Goal: Information Seeking & Learning: Learn about a topic

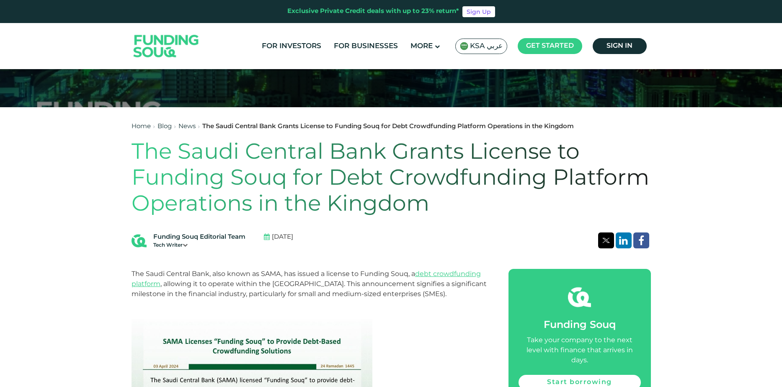
scroll to position [251, 0]
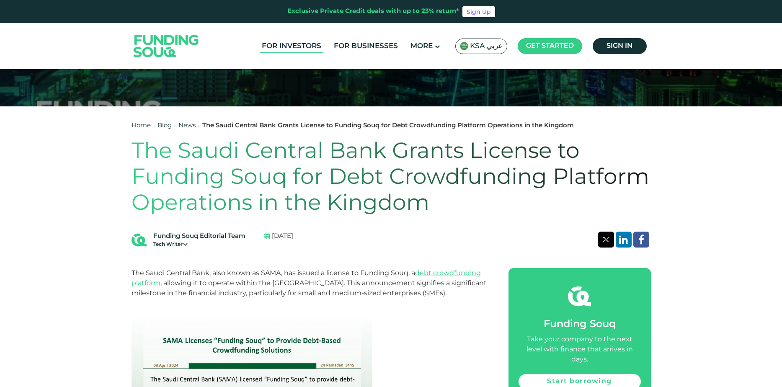
click at [316, 39] on link "For Investors" at bounding box center [292, 46] width 64 height 14
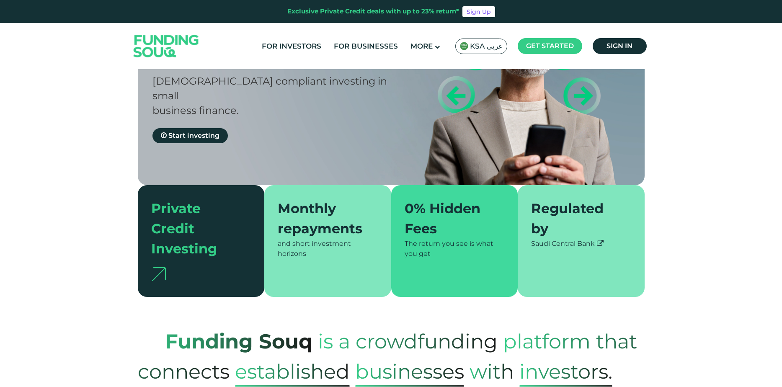
scroll to position [126, 0]
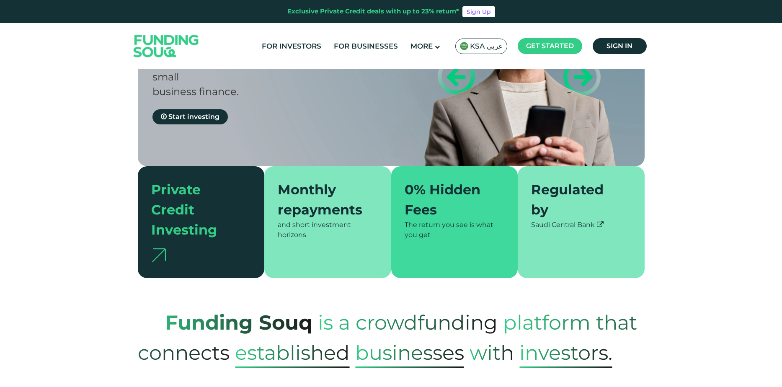
type tc-range-slider "4"
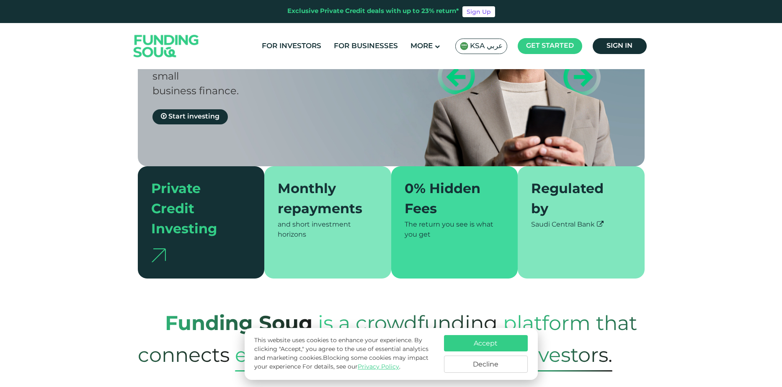
click at [473, 338] on button "Accept" at bounding box center [486, 343] width 84 height 16
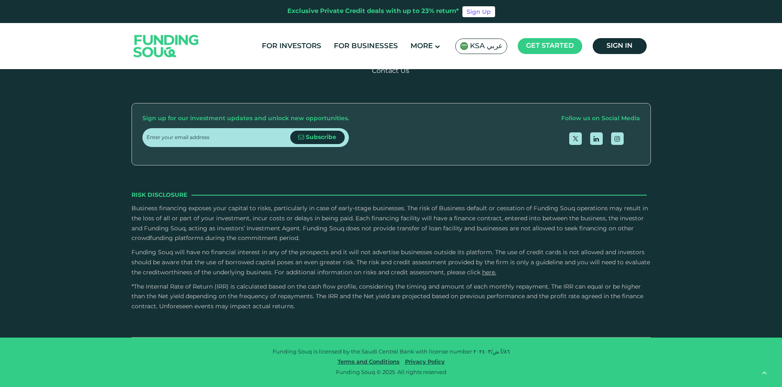
scroll to position [1591, 0]
type tc-range-slider "10000"
drag, startPoint x: 172, startPoint y: 208, endPoint x: 159, endPoint y: 210, distance: 12.8
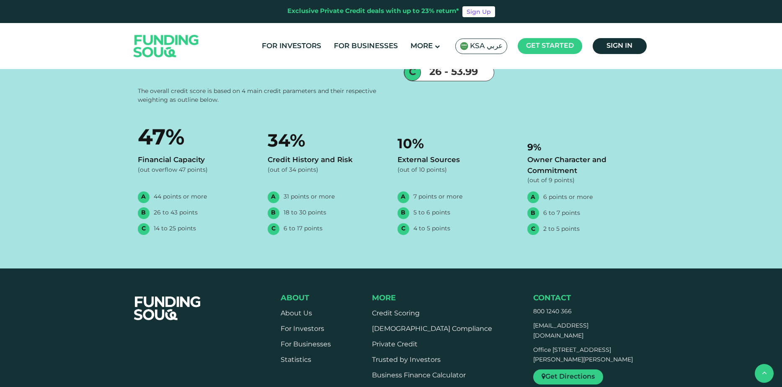
drag, startPoint x: 199, startPoint y: 190, endPoint x: 156, endPoint y: 189, distance: 42.7
drag, startPoint x: 156, startPoint y: 189, endPoint x: 263, endPoint y: 185, distance: 106.8
drag, startPoint x: 413, startPoint y: 204, endPoint x: 325, endPoint y: 204, distance: 87.5
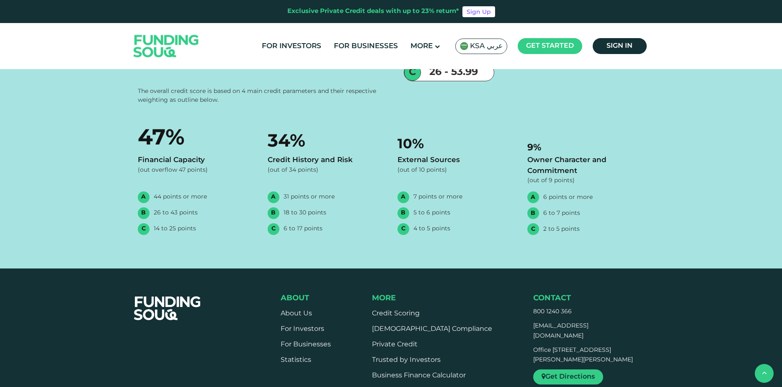
drag, startPoint x: 597, startPoint y: 201, endPoint x: 604, endPoint y: 202, distance: 8.0
drag, startPoint x: 604, startPoint y: 202, endPoint x: 597, endPoint y: 211, distance: 11.3
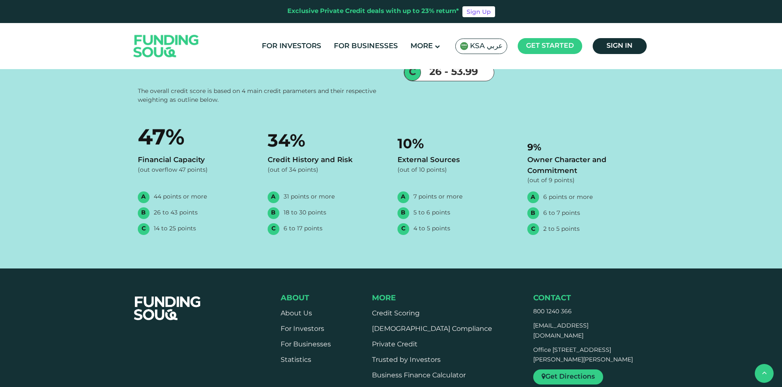
drag, startPoint x: 314, startPoint y: 206, endPoint x: 332, endPoint y: 208, distance: 17.6
type tc-range-slider "1"
drag, startPoint x: 348, startPoint y: 209, endPoint x: 321, endPoint y: 206, distance: 27.4
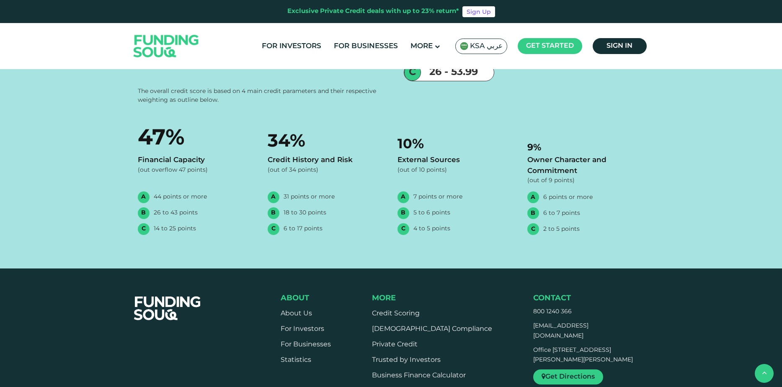
radio input "true"
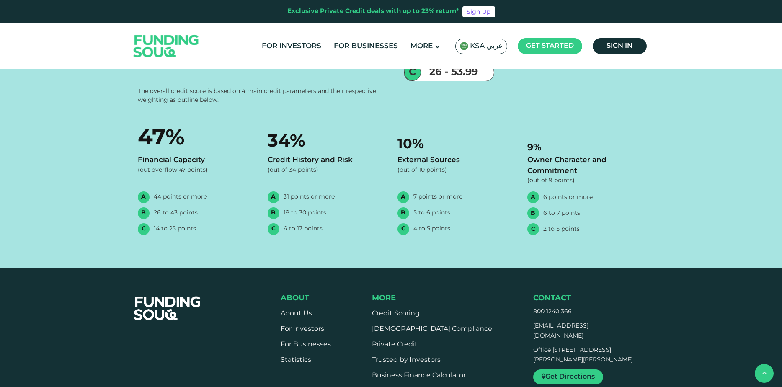
radio input "true"
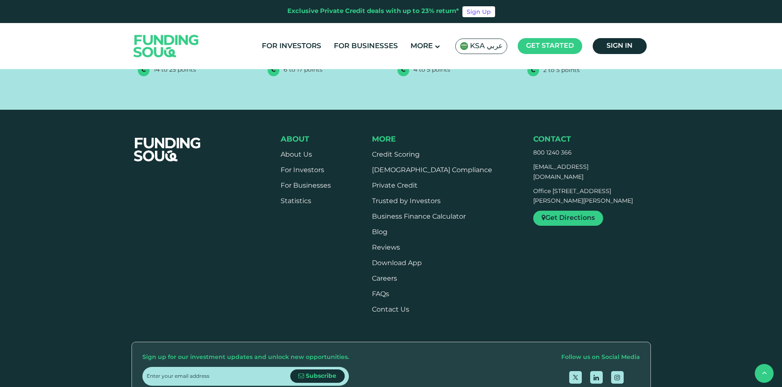
scroll to position [1758, 0]
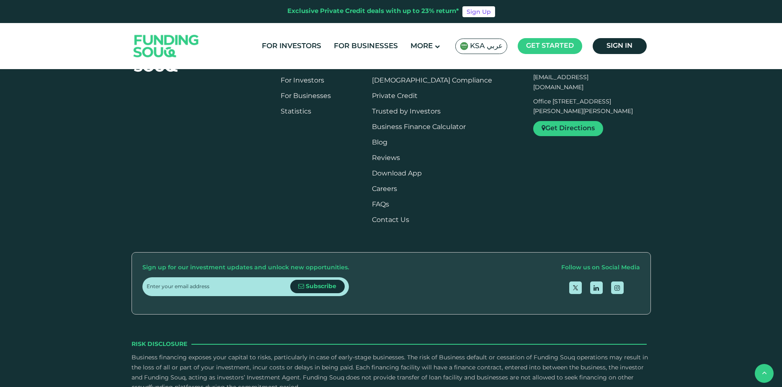
scroll to position [1842, 0]
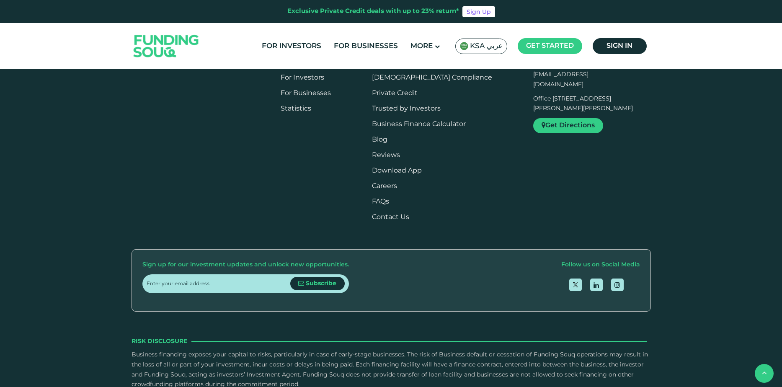
drag, startPoint x: 231, startPoint y: 169, endPoint x: 129, endPoint y: 169, distance: 103.0
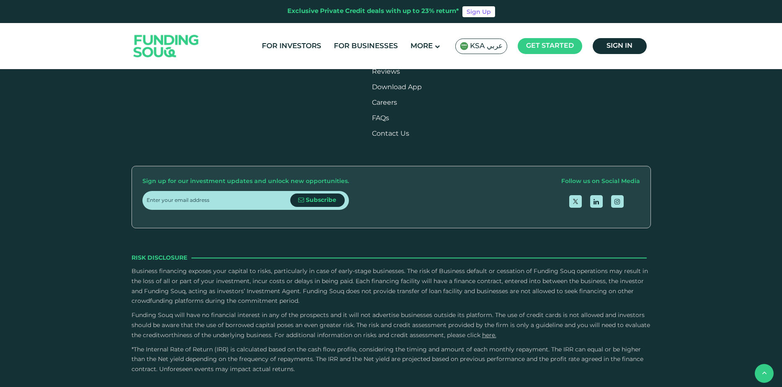
scroll to position [1926, 0]
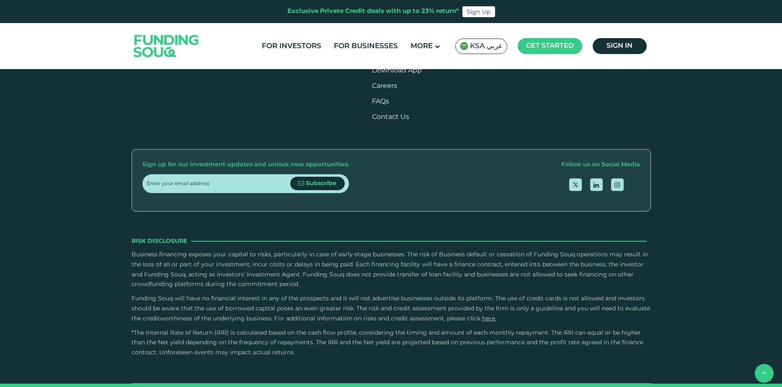
scroll to position [1967, 0]
